Goal: Information Seeking & Learning: Learn about a topic

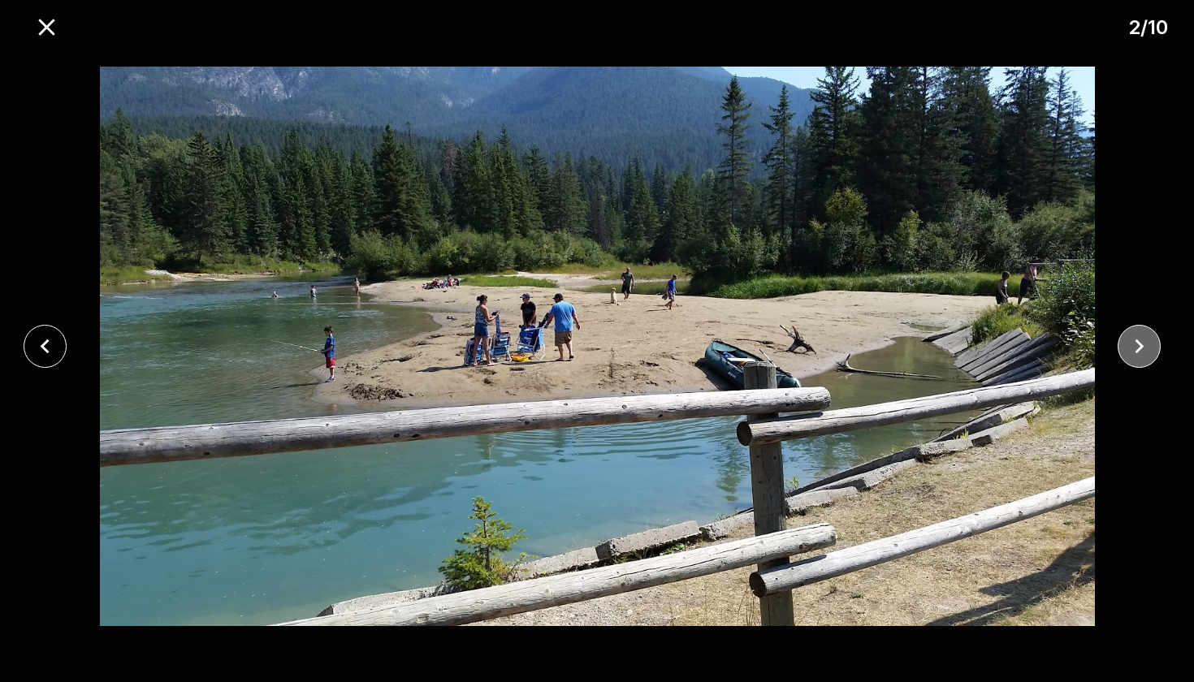
click at [1136, 348] on icon "close" at bounding box center [1139, 346] width 28 height 28
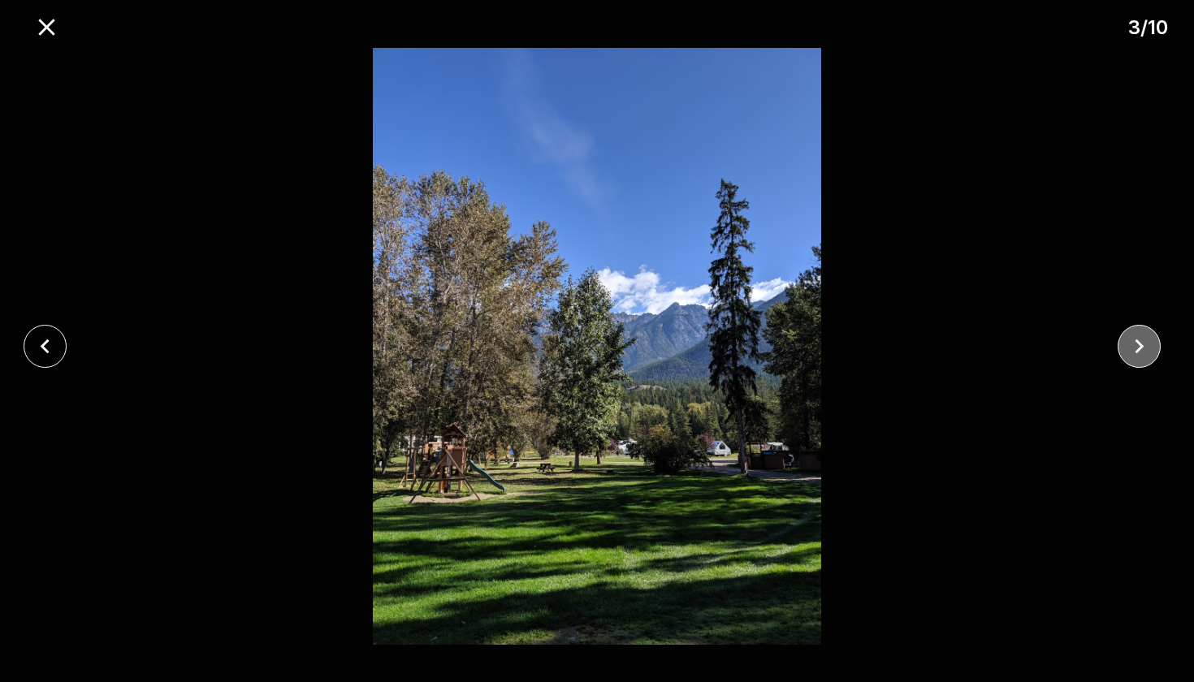
click at [1136, 348] on icon "close" at bounding box center [1139, 346] width 28 height 28
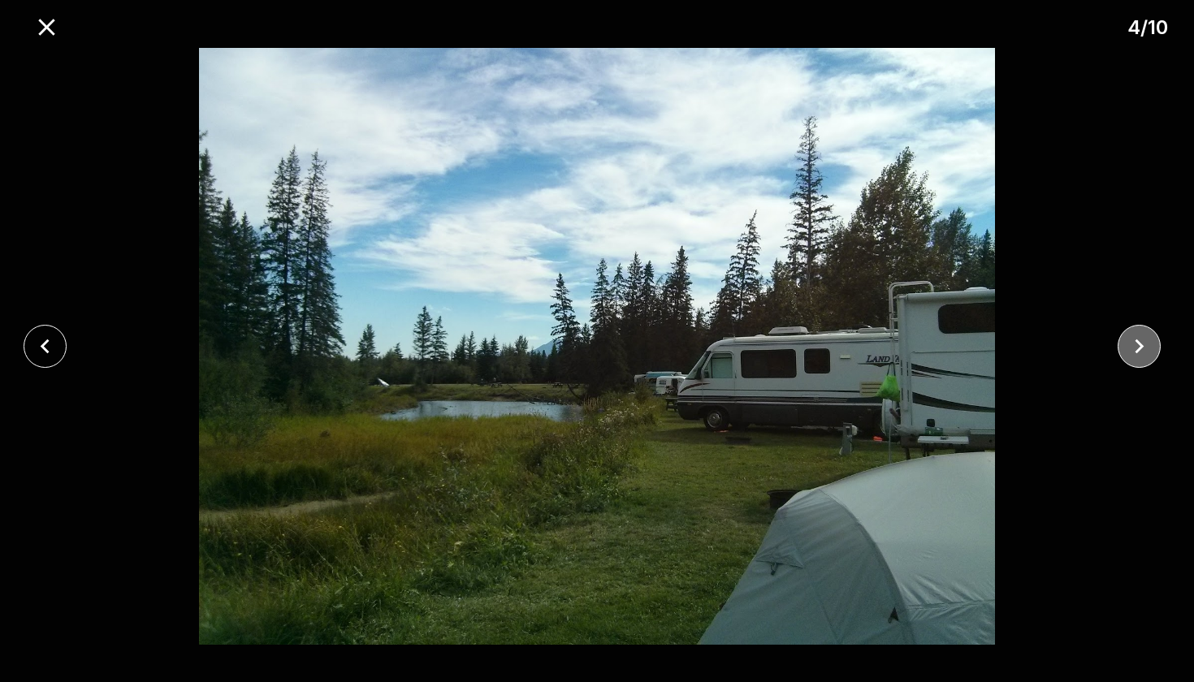
click at [1135, 348] on icon "close" at bounding box center [1139, 346] width 28 height 28
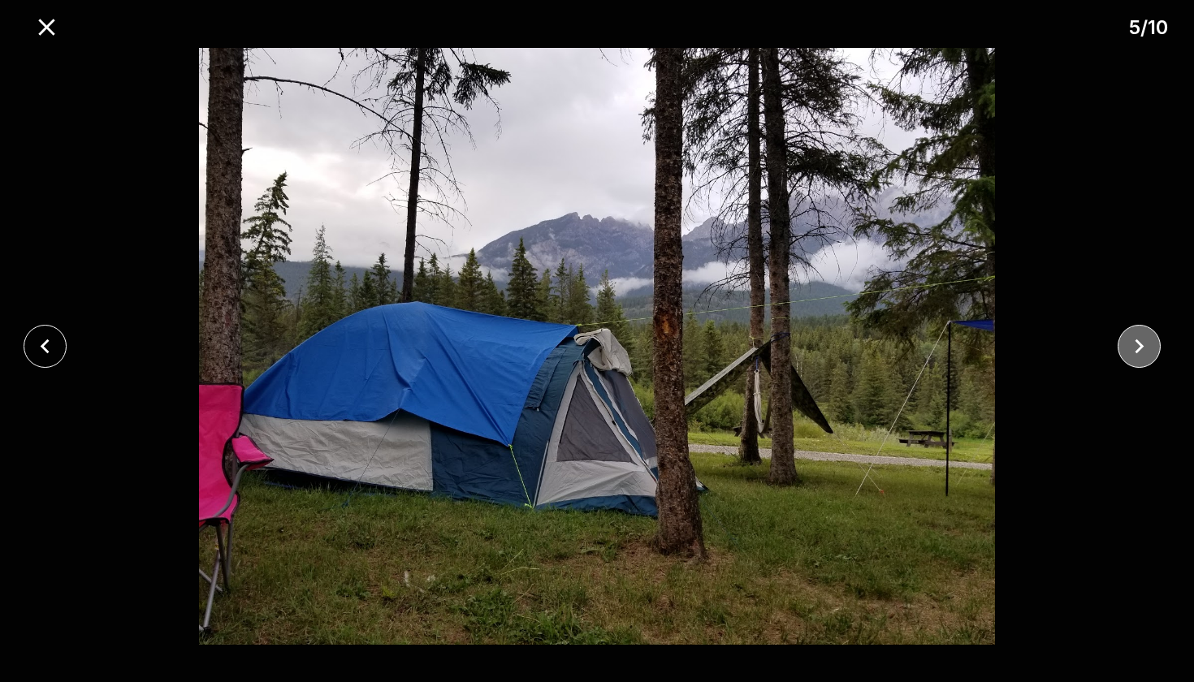
click at [1136, 348] on icon "close" at bounding box center [1139, 346] width 28 height 28
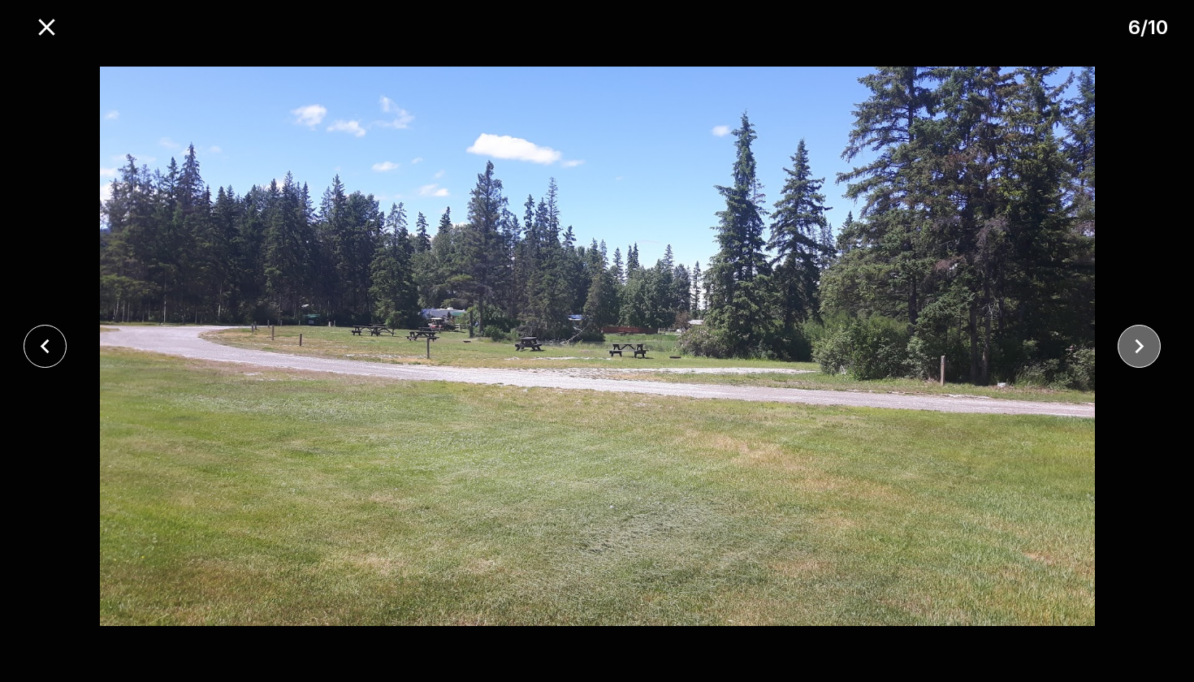
click at [1135, 347] on icon "close" at bounding box center [1139, 346] width 28 height 28
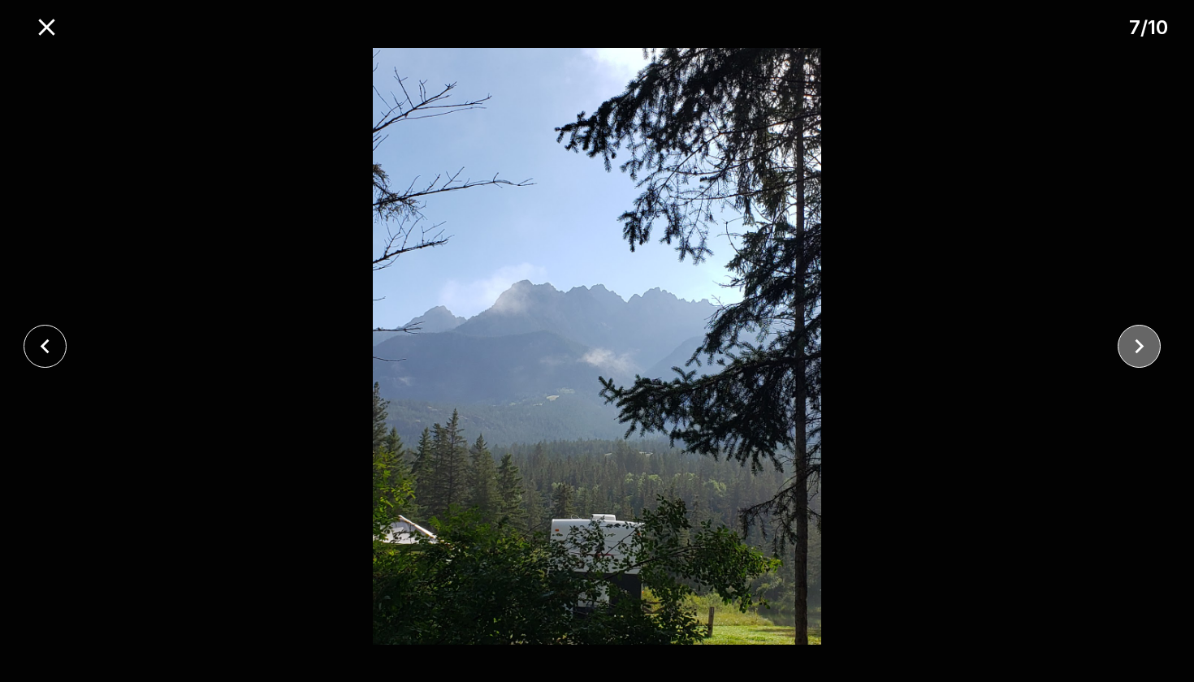
click at [1136, 347] on icon "close" at bounding box center [1139, 346] width 28 height 28
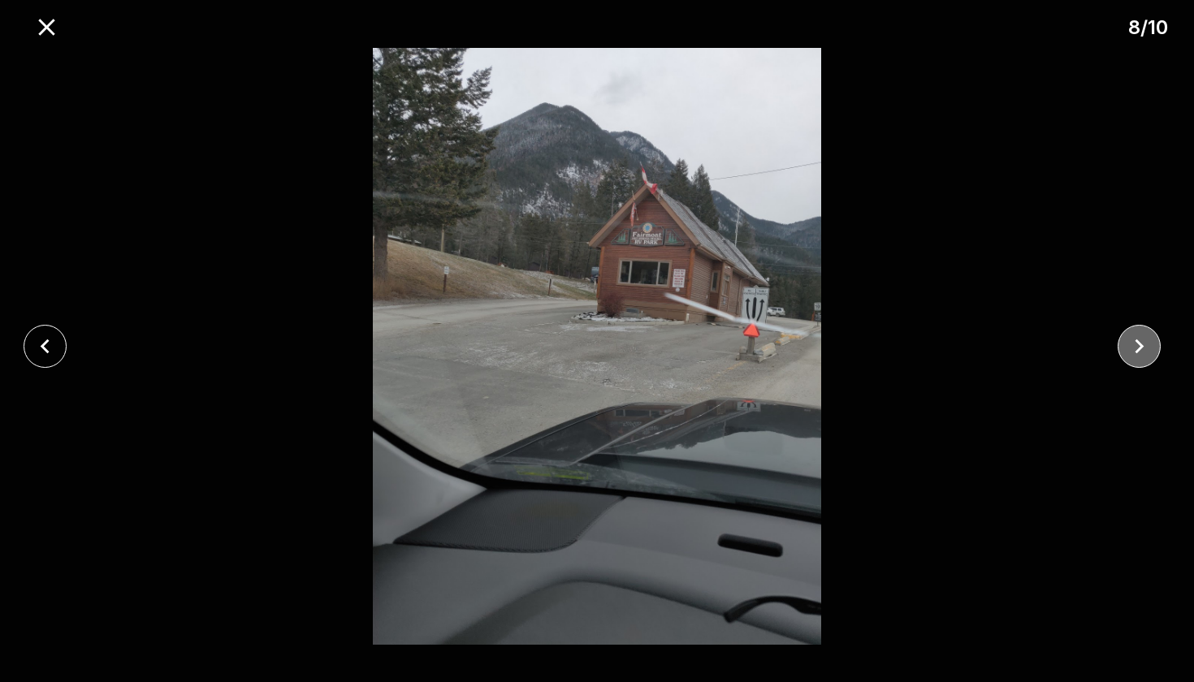
click at [1136, 347] on icon "close" at bounding box center [1139, 346] width 28 height 28
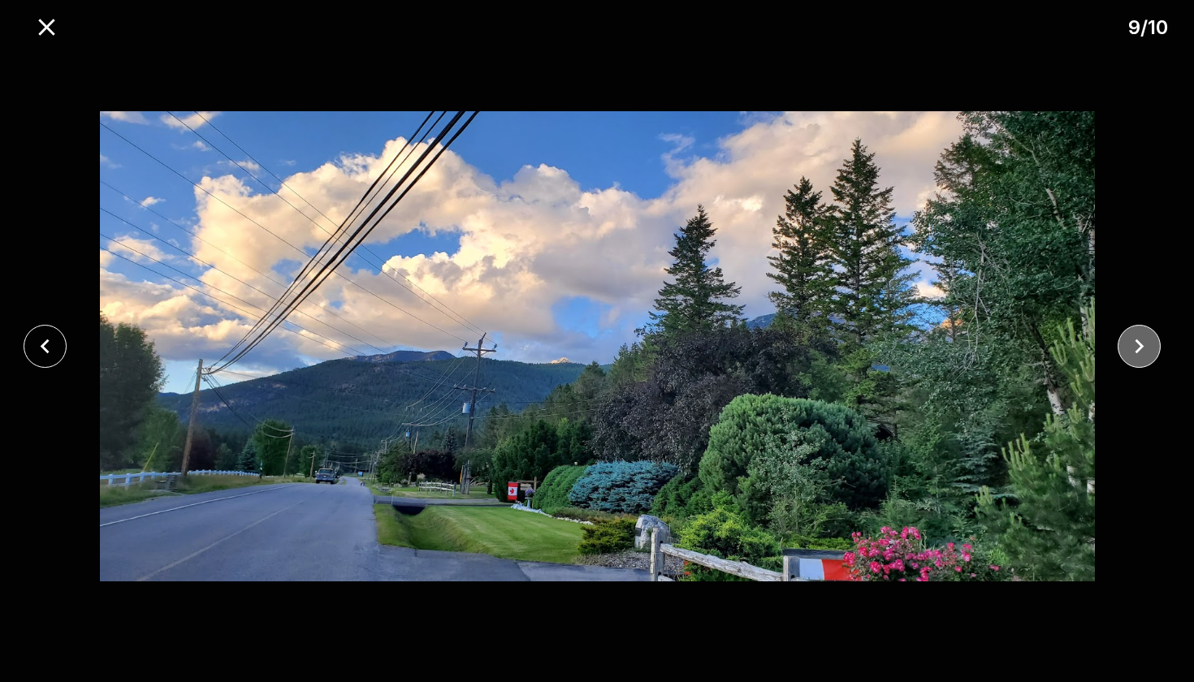
click at [1137, 347] on icon "close" at bounding box center [1139, 346] width 28 height 28
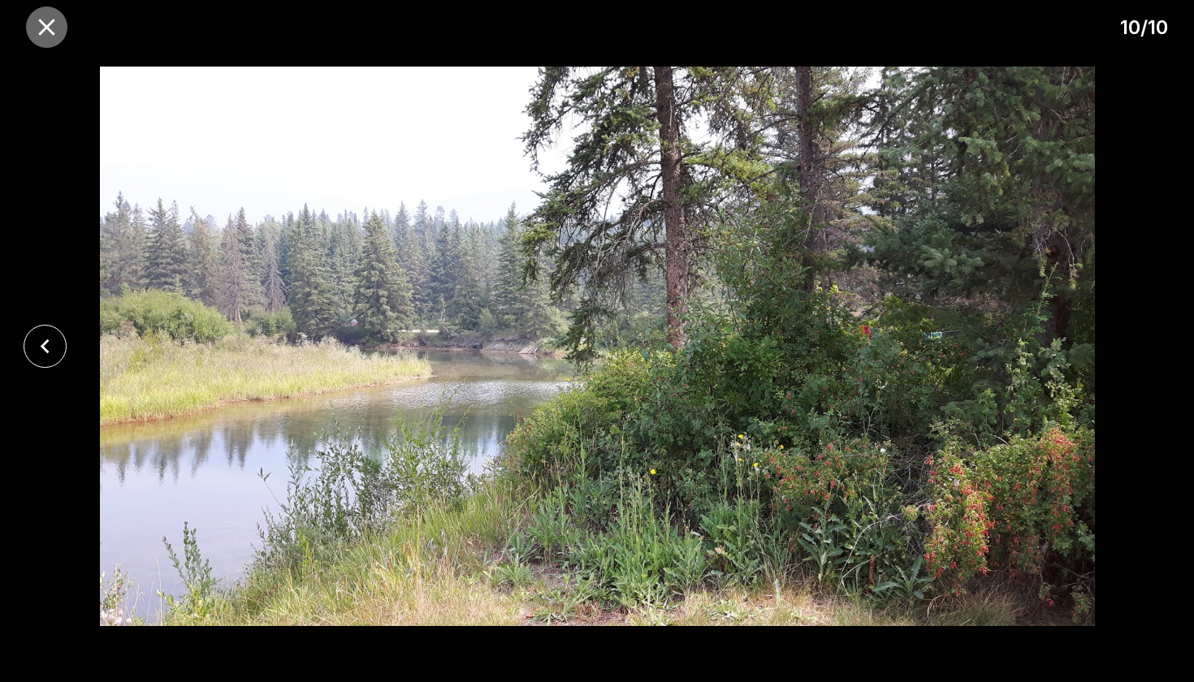
click at [50, 27] on icon "close" at bounding box center [46, 27] width 28 height 28
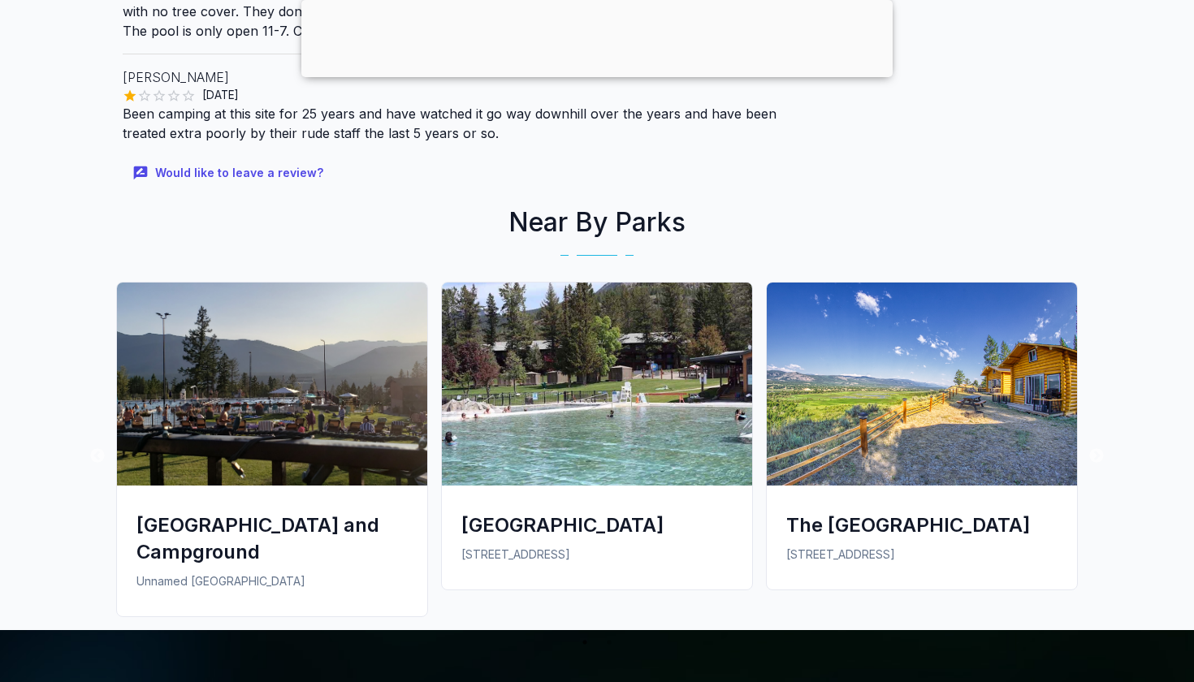
scroll to position [2173, 0]
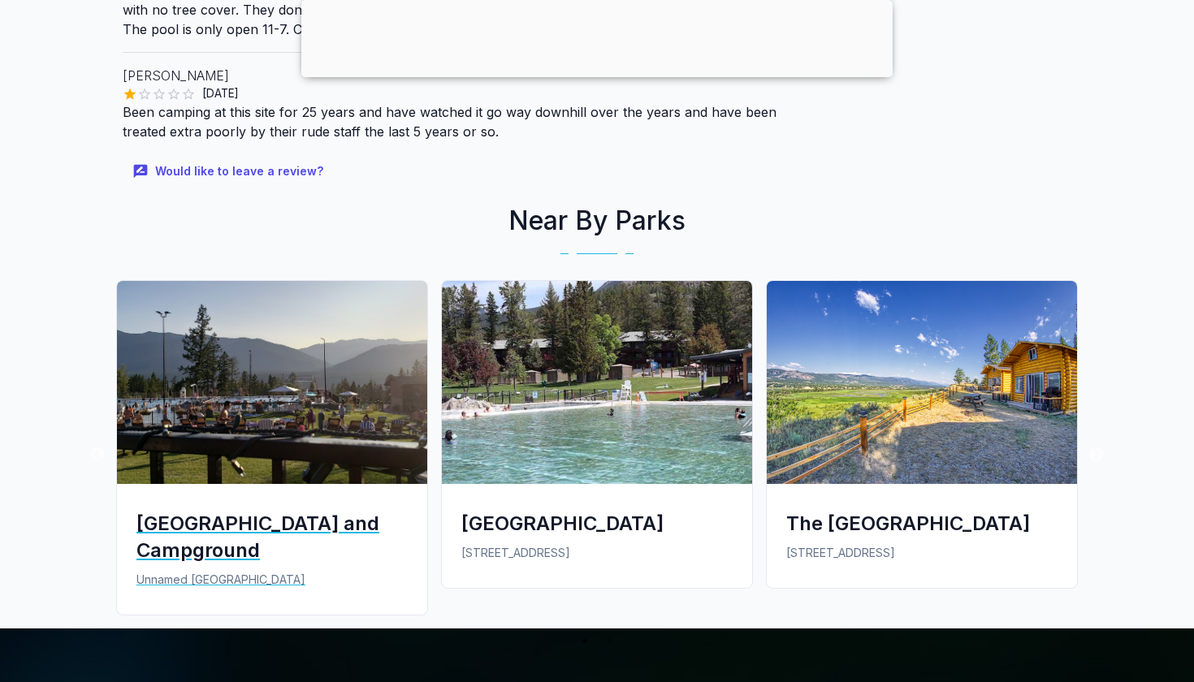
click at [284, 517] on div "[GEOGRAPHIC_DATA] and Campground" at bounding box center [271, 537] width 271 height 54
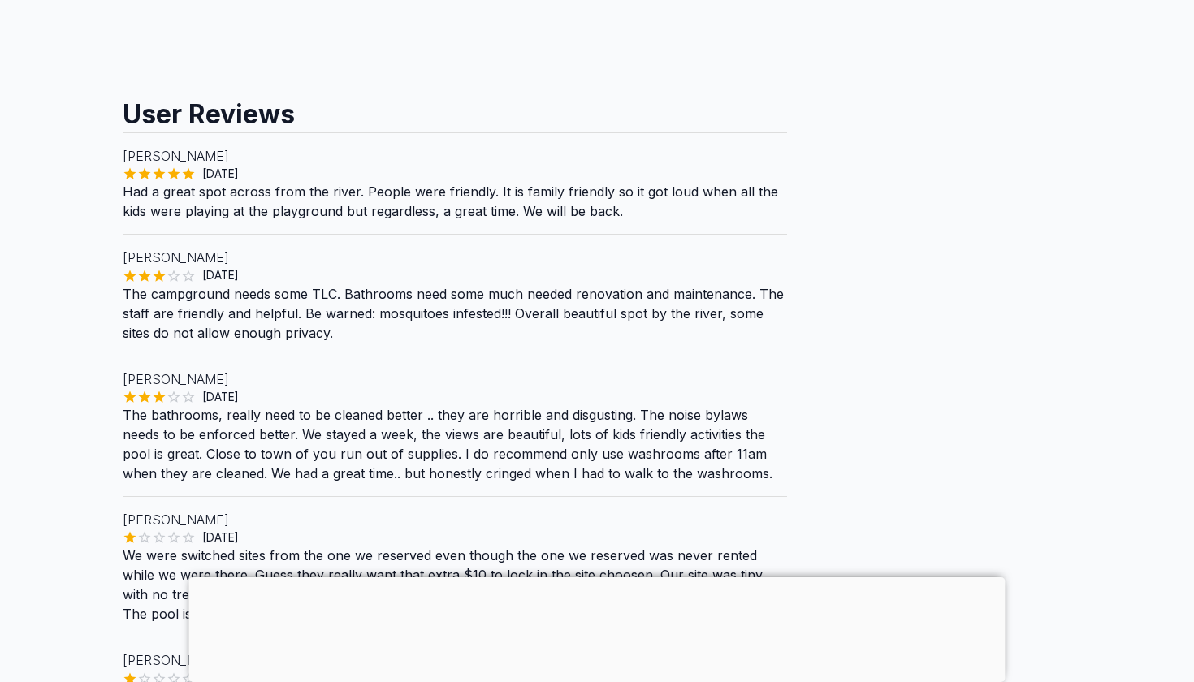
scroll to position [1504, 0]
